Goal: Task Accomplishment & Management: Manage account settings

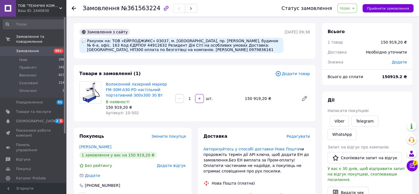
click at [27, 49] on span "Замовлення" at bounding box center [27, 51] width 23 height 5
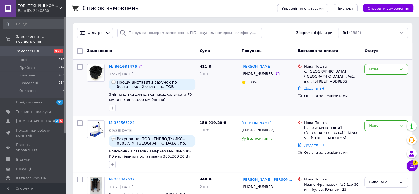
click at [127, 65] on link "№ 361631475" at bounding box center [123, 66] width 28 height 4
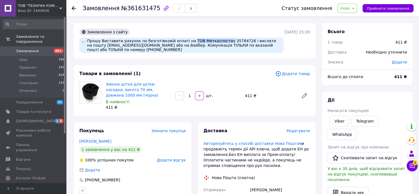
drag, startPoint x: 182, startPoint y: 39, endPoint x: 215, endPoint y: 41, distance: 32.6
click at [215, 41] on div "Прошу Виставити рахунок по безготівковій оплаті на ТОВ Меткаспостач 35784726 і …" at bounding box center [181, 45] width 204 height 15
copy div "ТОВ Меткаспостач"
drag, startPoint x: 86, startPoint y: 45, endPoint x: 129, endPoint y: 47, distance: 43.4
click at [129, 47] on div "Прошу Виставити рахунок по безготівковій оплаті на ТОВ Меткаспостач 35784726 і …" at bounding box center [181, 45] width 204 height 15
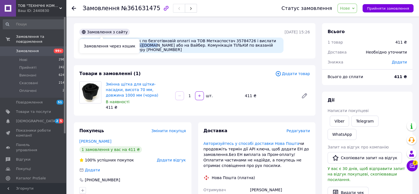
copy div "zakupmetkas@gmail.com"
